Goal: Task Accomplishment & Management: Use online tool/utility

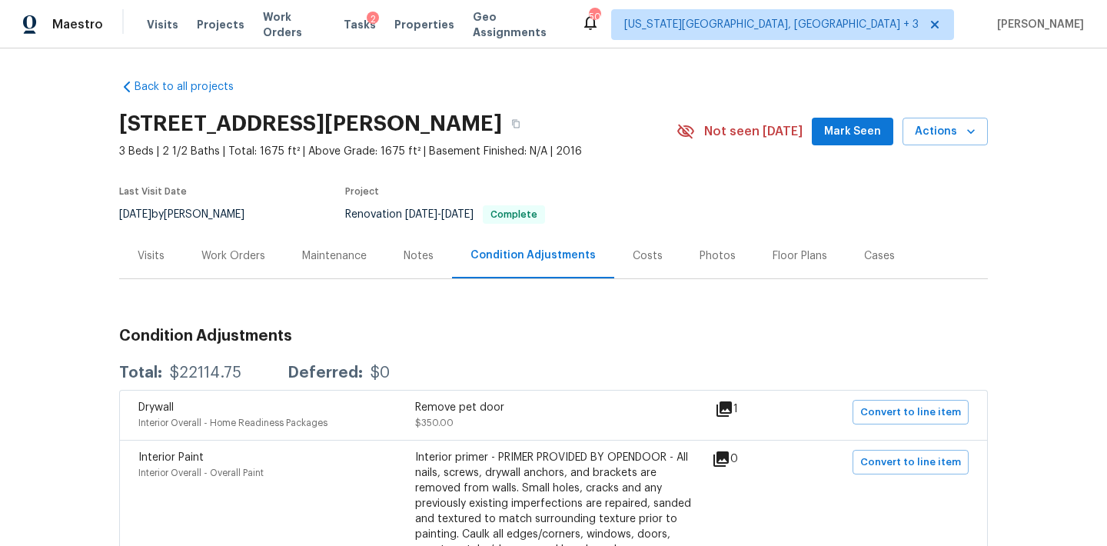
scroll to position [161, 0]
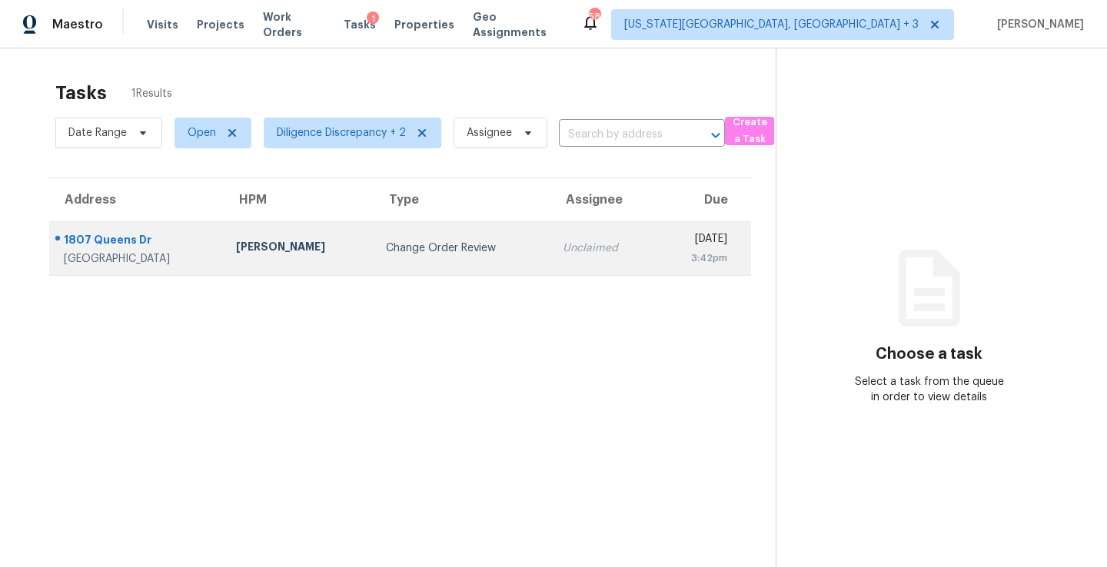
click at [562, 255] on div "Unclaimed" at bounding box center [602, 248] width 81 height 15
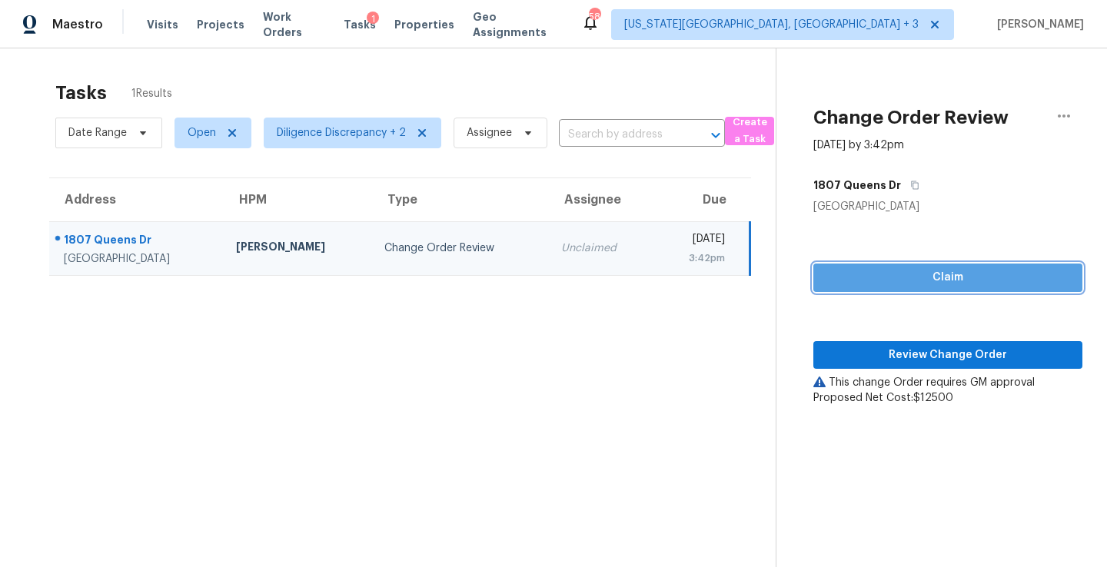
click at [909, 285] on span "Claim" at bounding box center [947, 277] width 244 height 19
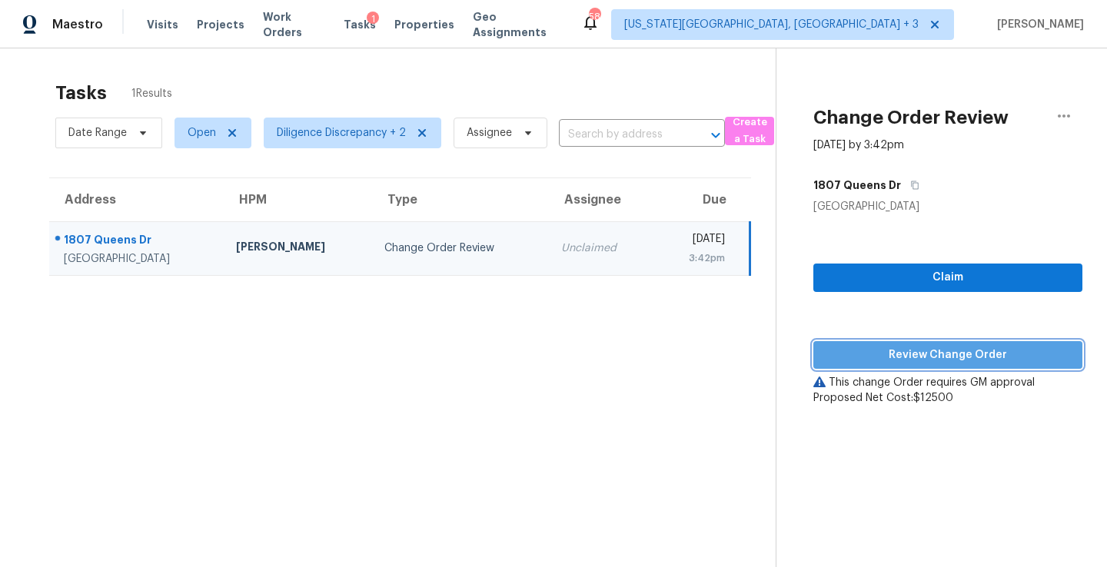
click at [907, 361] on span "Review Change Order" at bounding box center [947, 355] width 244 height 19
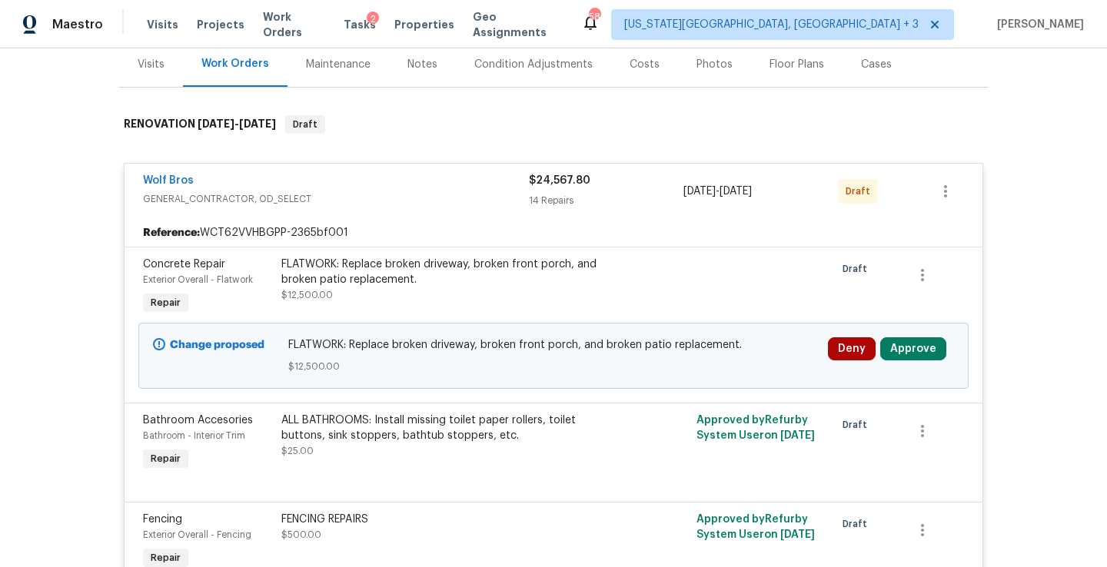
scroll to position [257, 0]
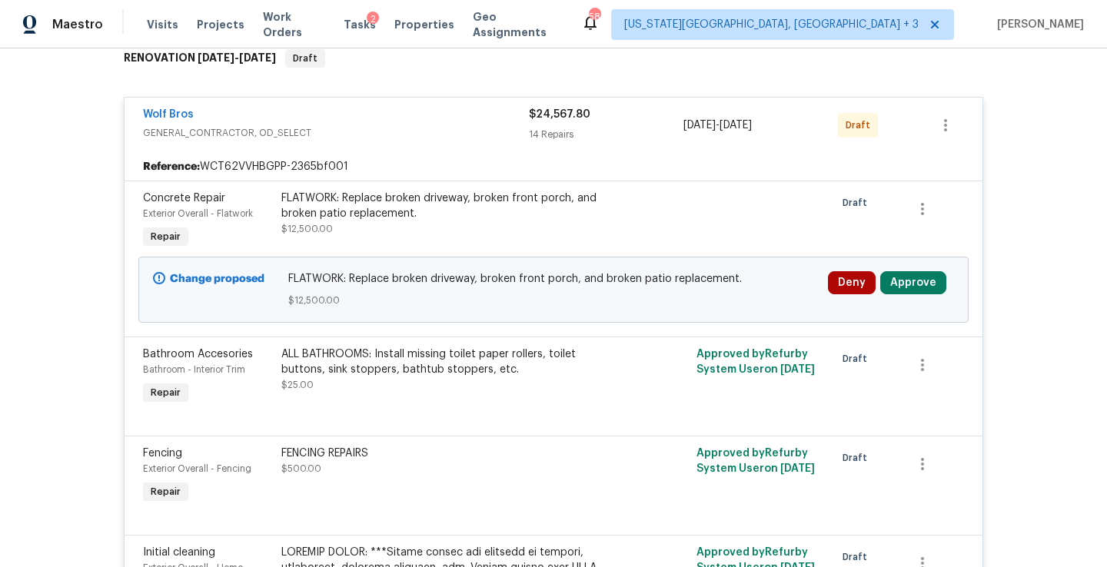
click at [320, 220] on div "FLATWORK: Replace broken driveway, broken front porch, and broken patio replace…" at bounding box center [449, 206] width 337 height 31
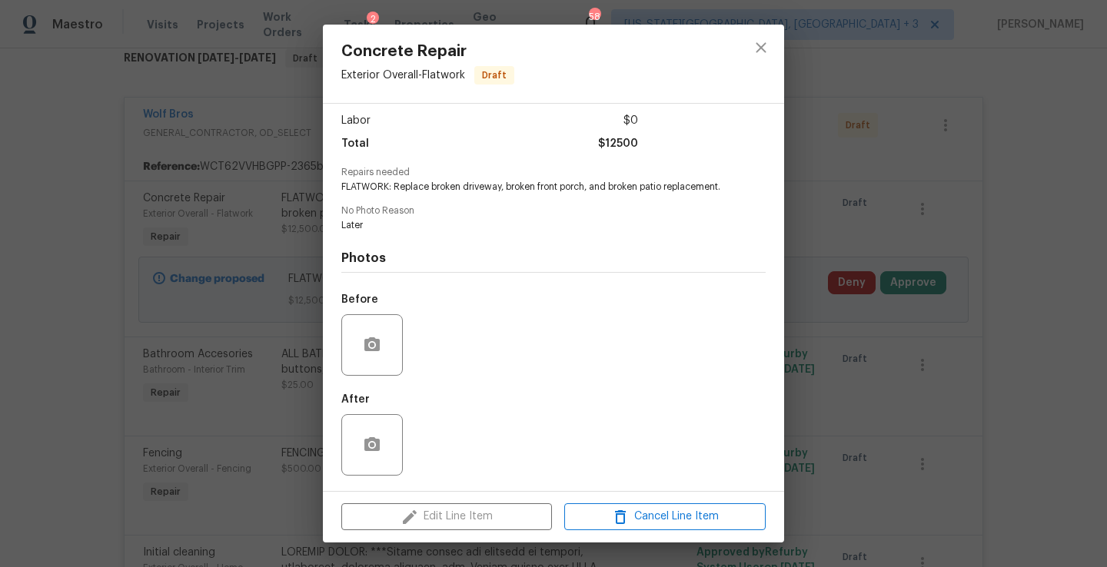
scroll to position [112, 0]
click at [752, 51] on icon "close" at bounding box center [761, 47] width 18 height 18
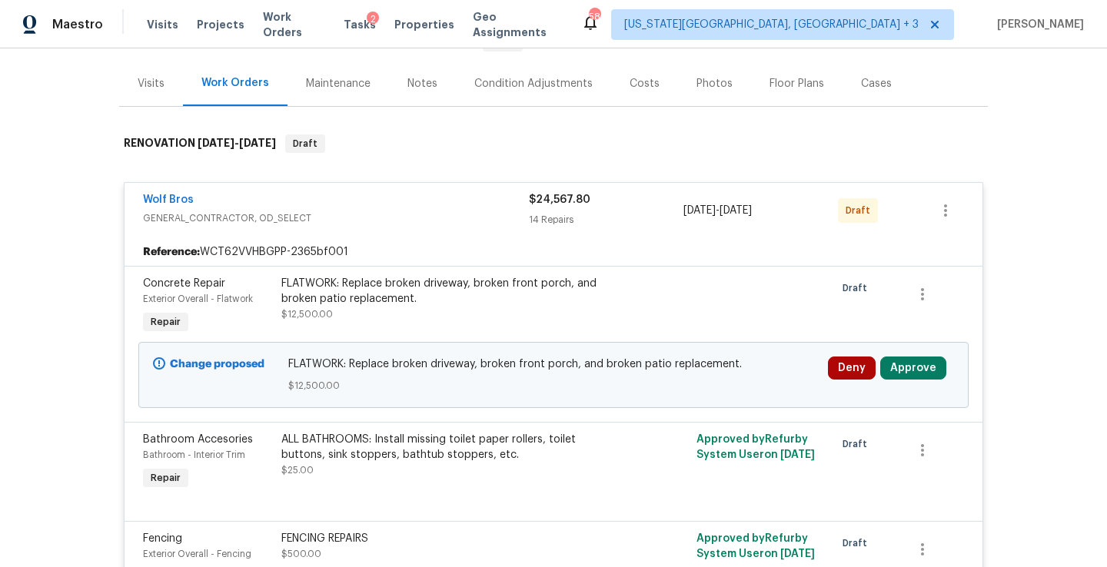
scroll to position [167, 0]
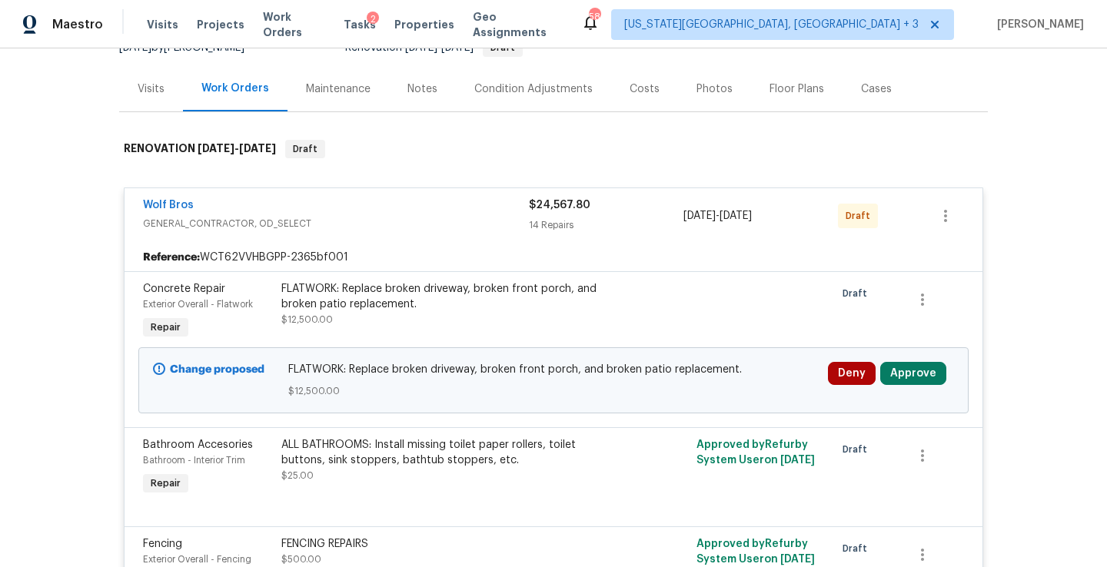
click at [658, 83] on div "Costs" at bounding box center [644, 88] width 67 height 45
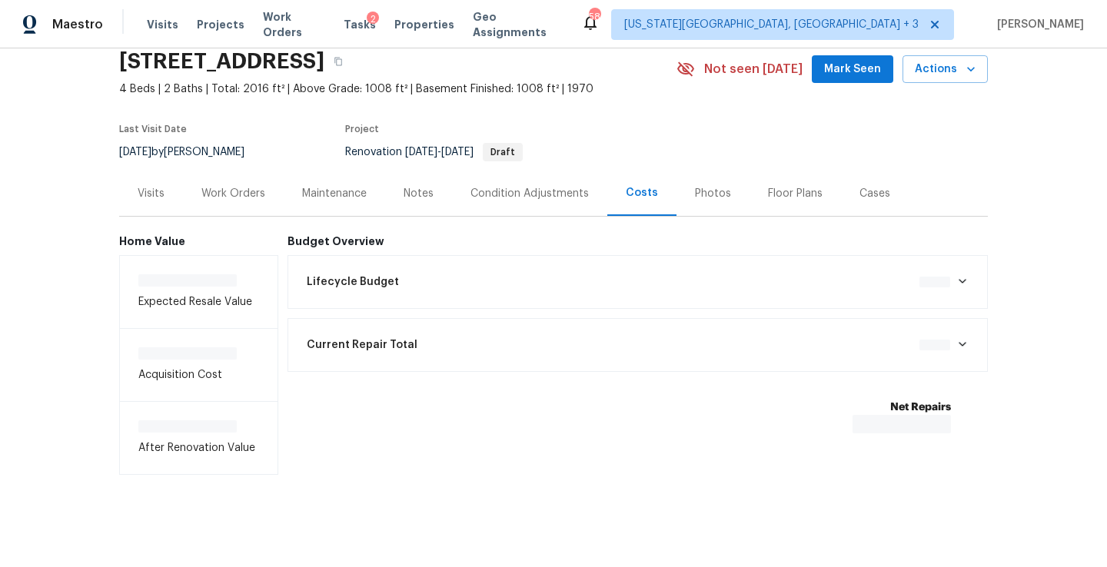
scroll to position [62, 0]
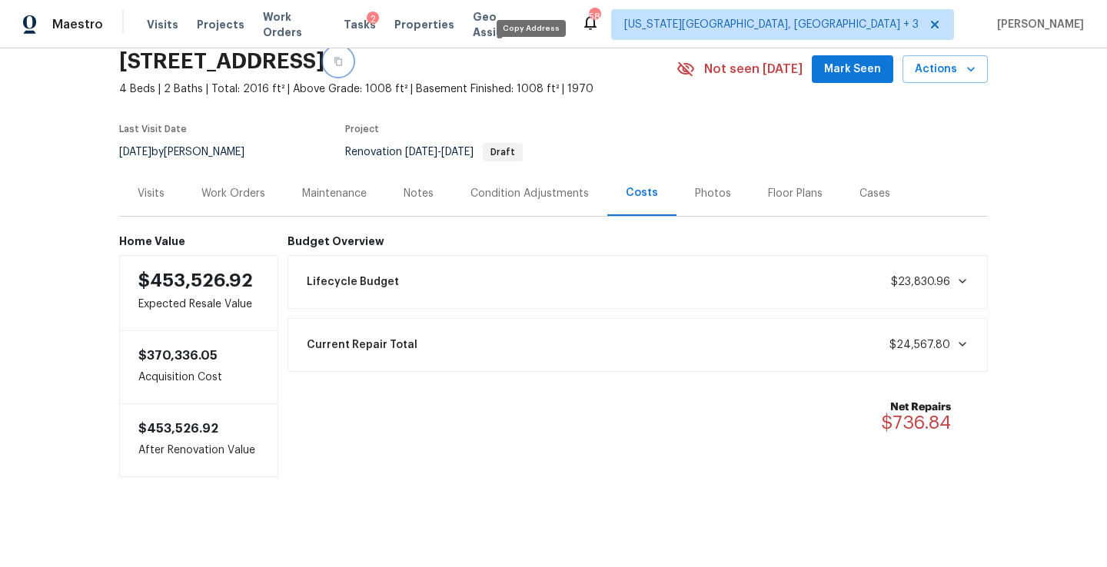
click at [343, 64] on icon "button" at bounding box center [337, 61] width 9 height 9
